Goal: Information Seeking & Learning: Learn about a topic

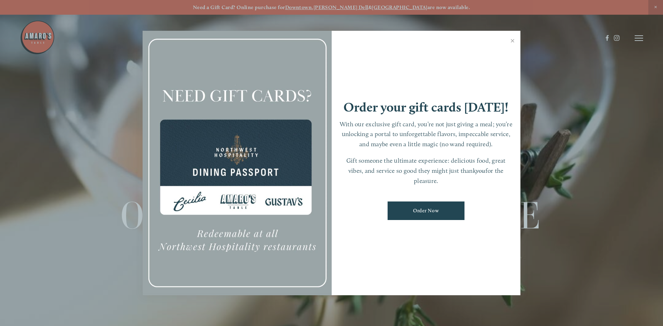
click at [640, 40] on div at bounding box center [331, 163] width 663 height 326
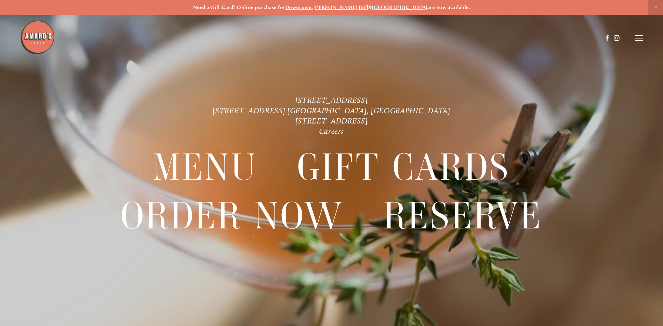
click at [640, 40] on icon at bounding box center [639, 38] width 8 height 6
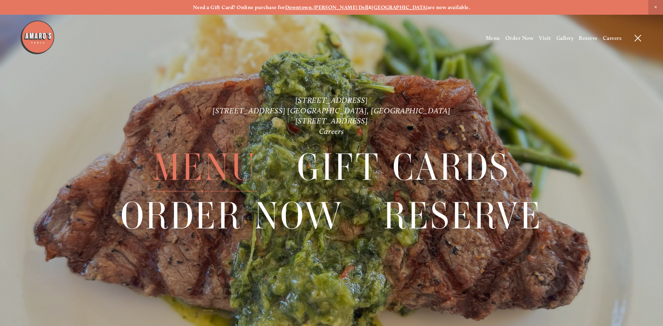
click at [171, 165] on span "Menu" at bounding box center [205, 167] width 104 height 48
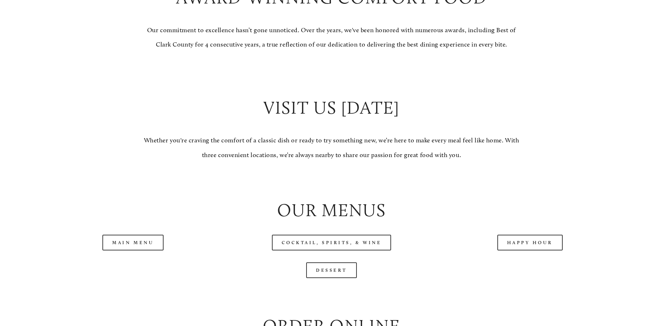
scroll to position [699, 0]
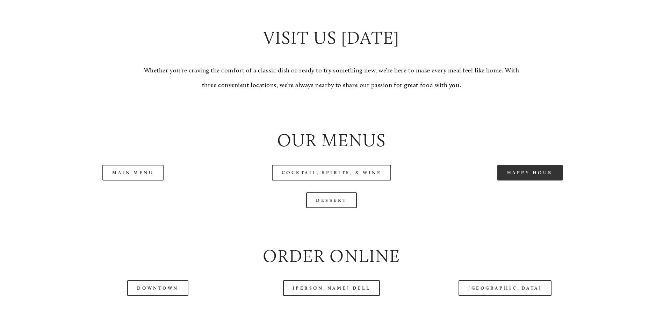
click at [532, 180] on link "Happy Hour" at bounding box center [530, 173] width 66 height 16
